Goal: Use online tool/utility: Use online tool/utility

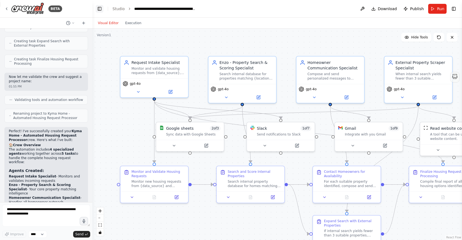
click at [99, 9] on button "Toggle Left Sidebar" at bounding box center [100, 9] width 8 height 8
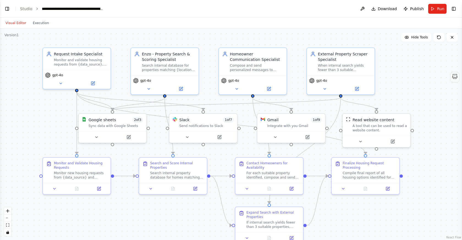
drag, startPoint x: 92, startPoint y: 42, endPoint x: 107, endPoint y: 34, distance: 16.7
click at [107, 33] on div ".deletable-edge-delete-btn { width: 20px; height: 20px; border: 0px solid #ffff…" at bounding box center [231, 135] width 462 height 212
click at [84, 60] on div "Monitor and validate housing requests from {data_source}, ensuring all necessar…" at bounding box center [80, 61] width 53 height 9
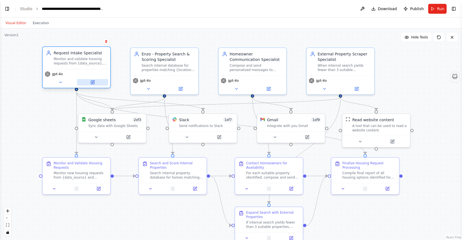
click at [95, 82] on icon at bounding box center [92, 82] width 4 height 4
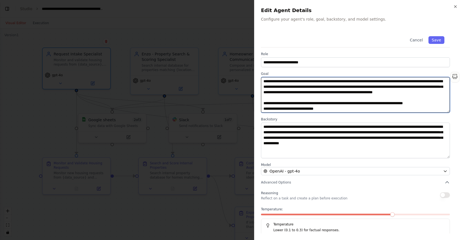
drag, startPoint x: 282, startPoint y: 80, endPoint x: 331, endPoint y: 80, distance: 49.5
click at [331, 80] on textarea "**********" at bounding box center [355, 95] width 189 height 36
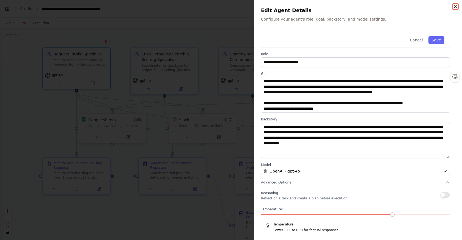
click at [454, 7] on icon "button" at bounding box center [455, 6] width 2 height 2
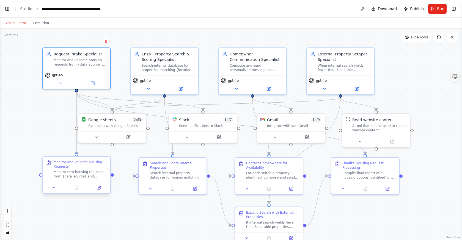
click at [68, 167] on div "Monitor and Validate Housing Requests" at bounding box center [80, 164] width 53 height 9
click at [71, 173] on div "Monitor new housing requests from {data_source} and validate completeness. Chec…" at bounding box center [80, 174] width 53 height 9
click at [99, 191] on button at bounding box center [98, 188] width 19 height 7
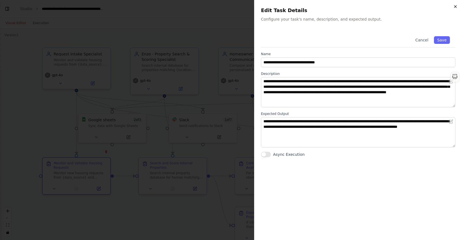
click at [454, 7] on icon "button" at bounding box center [455, 6] width 4 height 4
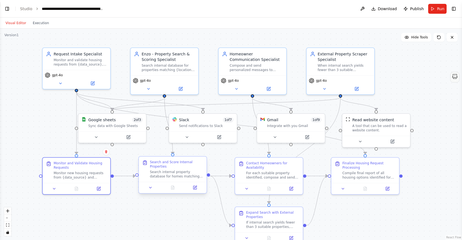
click at [157, 174] on div "Search internal property database for homes matching the validated request para…" at bounding box center [176, 174] width 53 height 9
click at [9, 213] on icon "zoom in" at bounding box center [7, 211] width 3 height 3
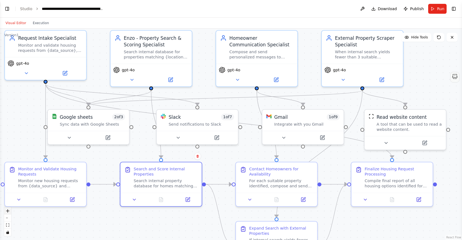
click at [9, 213] on icon "zoom in" at bounding box center [7, 211] width 3 height 3
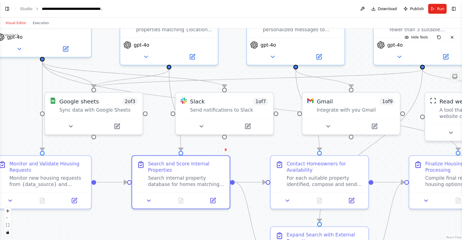
drag, startPoint x: 74, startPoint y: 167, endPoint x: 131, endPoint y: 140, distance: 63.2
click at [131, 141] on div ".deletable-edge-delete-btn { width: 20px; height: 20px; border: 0px solid #ffff…" at bounding box center [231, 135] width 462 height 212
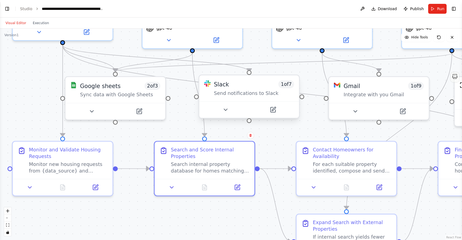
click at [233, 93] on div "Send notifications to Slack" at bounding box center [254, 93] width 80 height 7
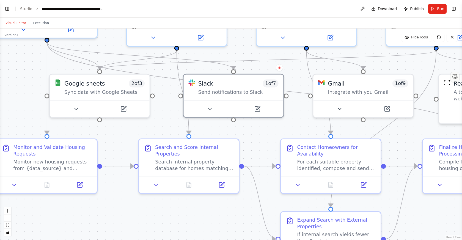
drag, startPoint x: 260, startPoint y: 135, endPoint x: 239, endPoint y: 131, distance: 20.9
click at [239, 131] on div ".deletable-edge-delete-btn { width: 20px; height: 20px; border: 0px solid #ffff…" at bounding box center [231, 135] width 462 height 212
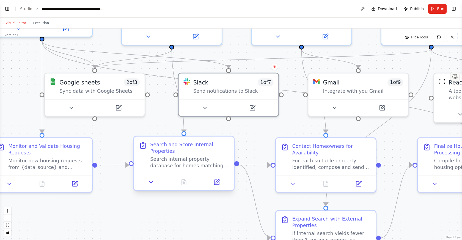
click at [195, 160] on div "Search internal property database for homes matching the validated request para…" at bounding box center [189, 162] width 79 height 13
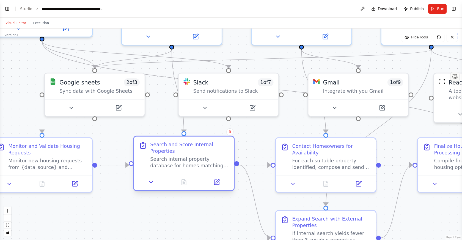
click at [195, 160] on div "Search internal property database for homes matching the validated request para…" at bounding box center [189, 162] width 79 height 13
click at [215, 180] on icon at bounding box center [216, 182] width 5 height 5
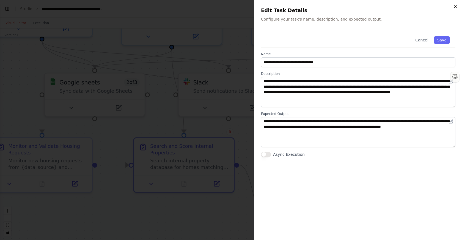
click at [454, 7] on icon "button" at bounding box center [455, 6] width 4 height 4
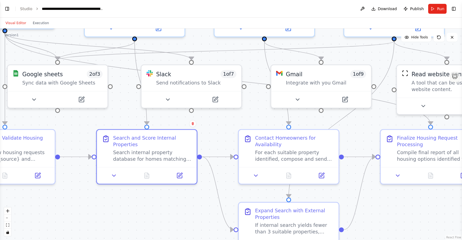
drag, startPoint x: 258, startPoint y: 146, endPoint x: 215, endPoint y: 129, distance: 46.4
click at [215, 130] on div ".deletable-edge-delete-btn { width: 20px; height: 20px; border: 0px solid #ffff…" at bounding box center [231, 135] width 462 height 212
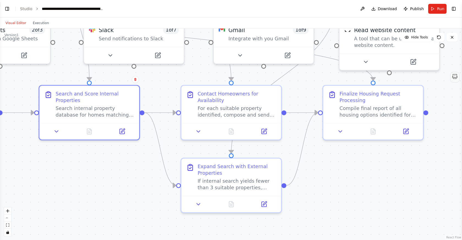
drag, startPoint x: 215, startPoint y: 129, endPoint x: 162, endPoint y: 93, distance: 64.4
click at [162, 93] on div ".deletable-edge-delete-btn { width: 20px; height: 20px; border: 0px solid #ffff…" at bounding box center [231, 135] width 462 height 212
click at [233, 112] on div "For each suitable property identified, compose and send personalized emails to …" at bounding box center [235, 110] width 79 height 13
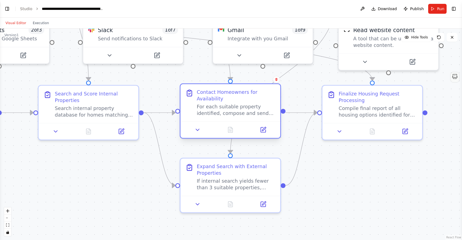
click at [228, 115] on div "For each suitable property identified, compose and send personalized emails to …" at bounding box center [235, 110] width 79 height 13
click at [345, 110] on div "Compile final report of all housing options identified for the client request. …" at bounding box center [377, 110] width 79 height 13
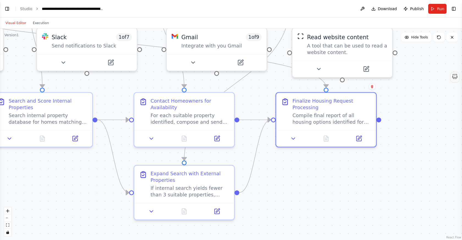
drag, startPoint x: 355, startPoint y: 166, endPoint x: 309, endPoint y: 178, distance: 47.6
click at [309, 174] on div ".deletable-edge-delete-btn { width: 20px; height: 20px; border: 0px solid #ffff…" at bounding box center [231, 135] width 462 height 212
